Goal: Navigation & Orientation: Find specific page/section

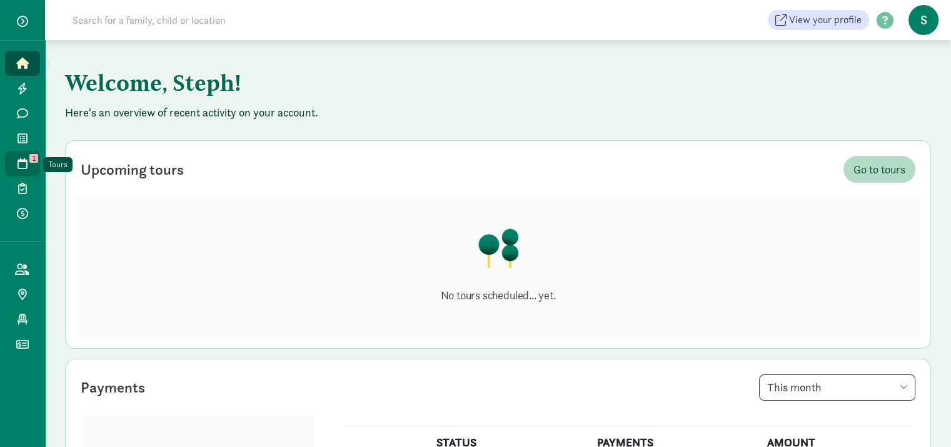
click at [23, 161] on icon at bounding box center [23, 163] width 10 height 11
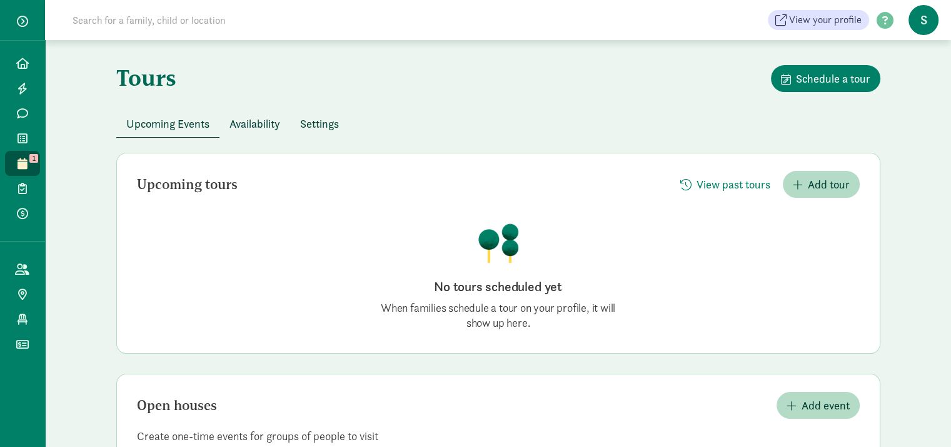
drag, startPoint x: 273, startPoint y: 127, endPoint x: 293, endPoint y: 129, distance: 20.2
click at [273, 128] on span "Availability" at bounding box center [255, 123] width 51 height 17
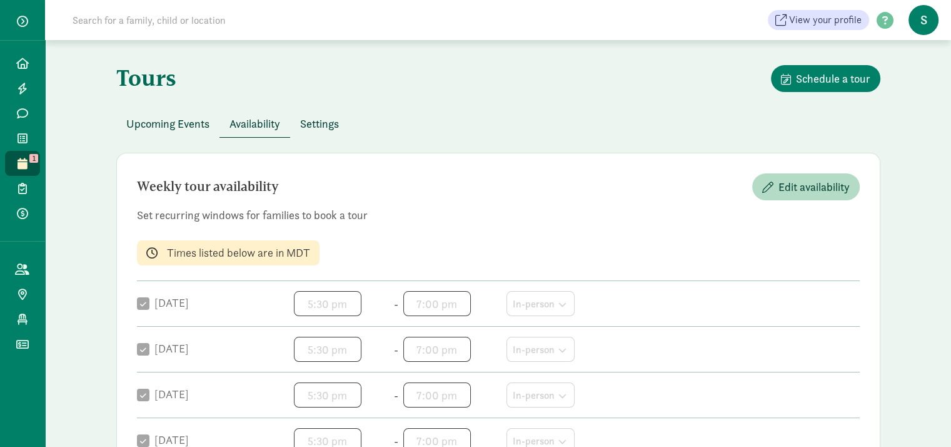
click at [328, 125] on span "Settings" at bounding box center [319, 123] width 39 height 17
